Goal: Find specific page/section: Find specific page/section

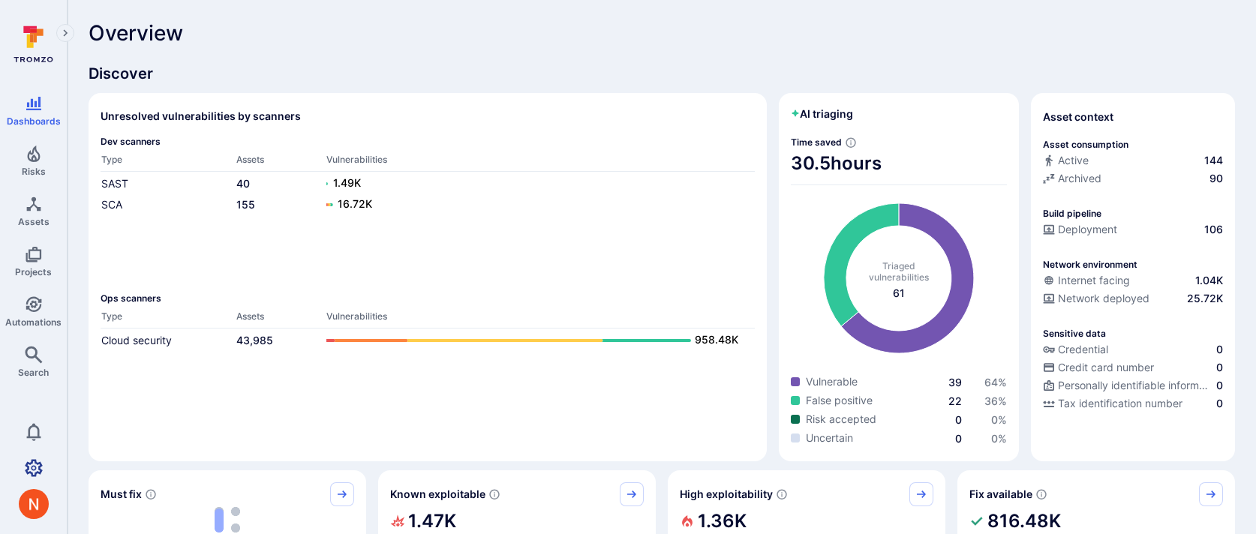
click at [29, 478] on link "Settings" at bounding box center [33, 468] width 67 height 30
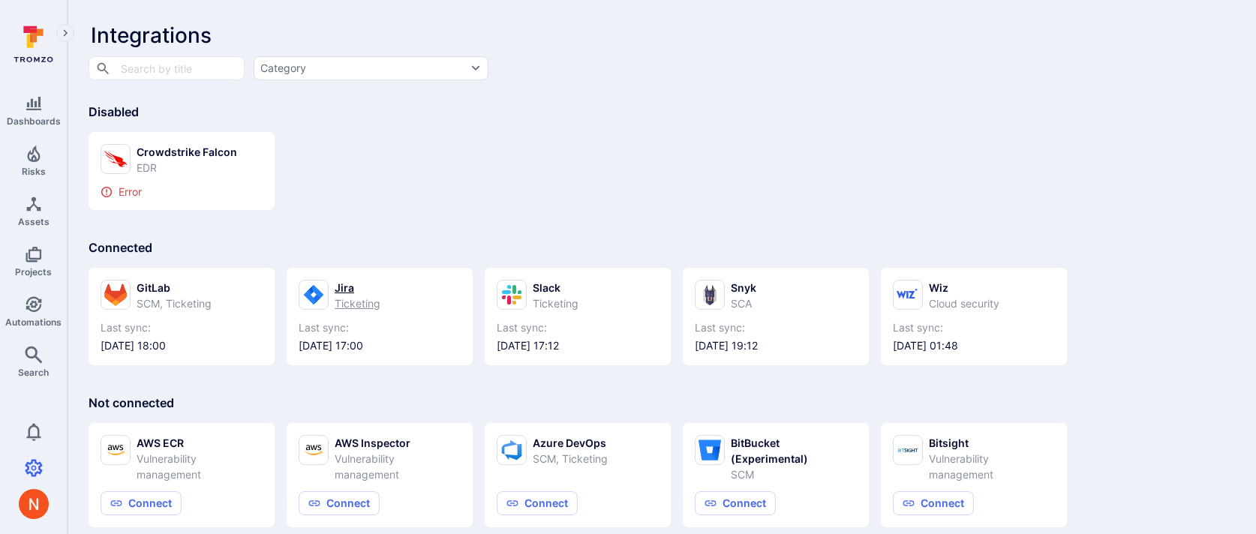
click at [323, 300] on icon at bounding box center [313, 295] width 23 height 29
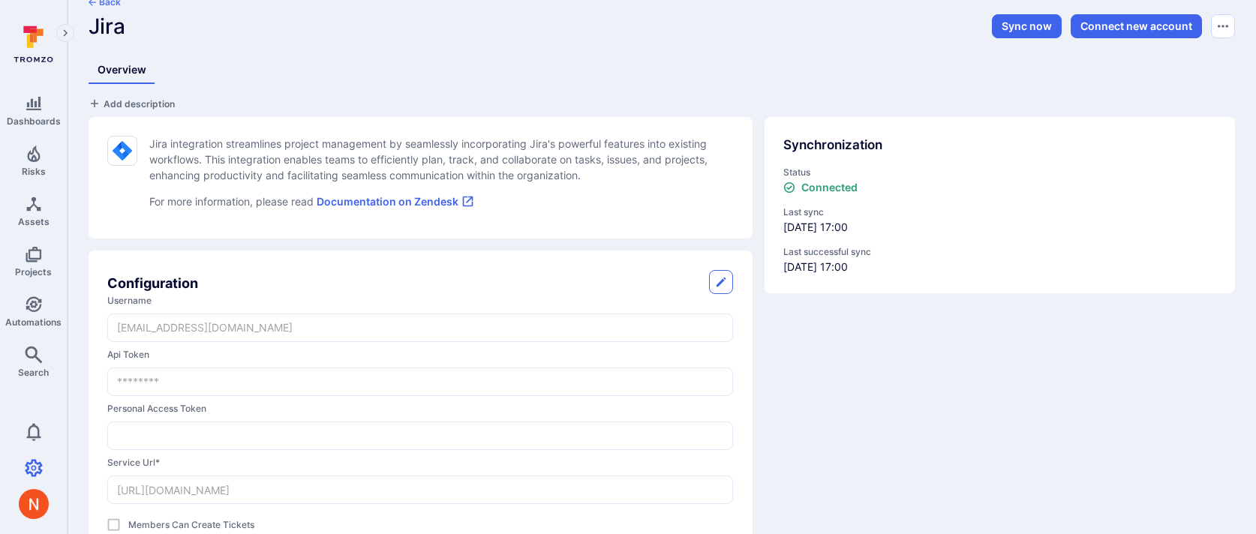
scroll to position [26, 0]
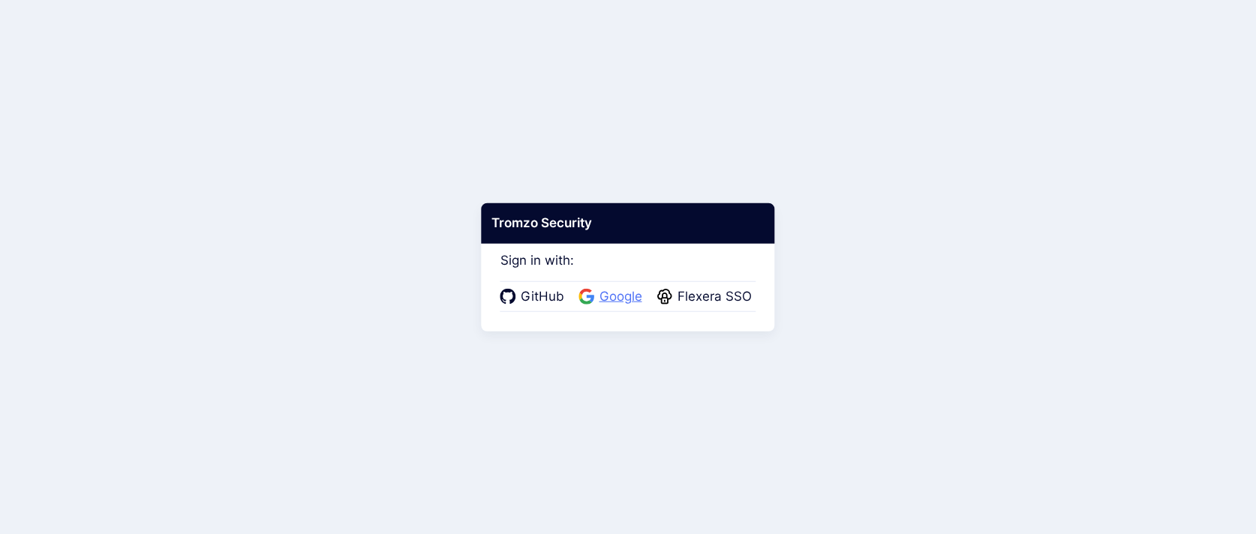
click at [633, 300] on span "Google" at bounding box center [621, 297] width 52 height 20
